Goal: Find specific page/section: Find specific page/section

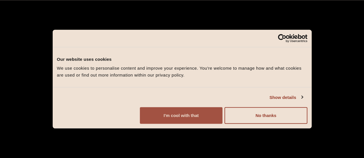
click at [222, 118] on button "I'm cool with that" at bounding box center [181, 116] width 83 height 17
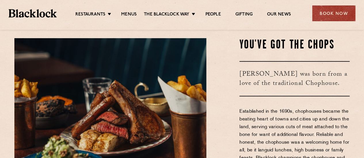
scroll to position [138, 0]
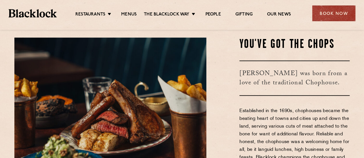
click at [128, 8] on div "Restaurants [GEOGRAPHIC_DATA] [GEOGRAPHIC_DATA] [GEOGRAPHIC_DATA] [GEOGRAPHIC_D…" at bounding box center [182, 13] width 364 height 26
click at [129, 13] on link "Menus" at bounding box center [129, 15] width 16 height 6
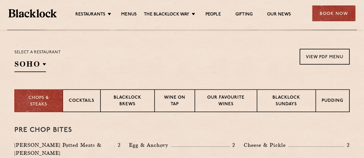
scroll to position [177, 0]
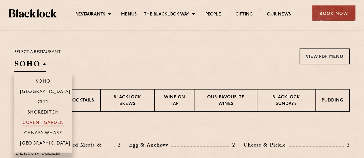
click at [50, 125] on p "Covent Garden" at bounding box center [43, 124] width 42 height 6
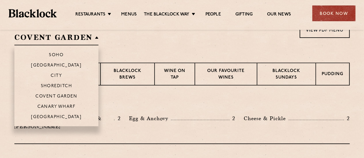
scroll to position [203, 0]
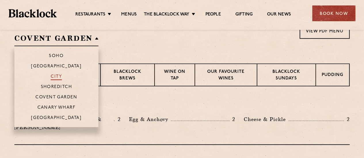
click at [58, 78] on p "City" at bounding box center [56, 77] width 11 height 6
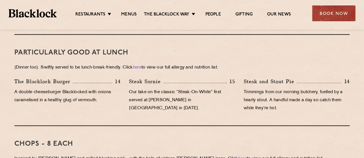
scroll to position [376, 0]
